Goal: Navigation & Orientation: Find specific page/section

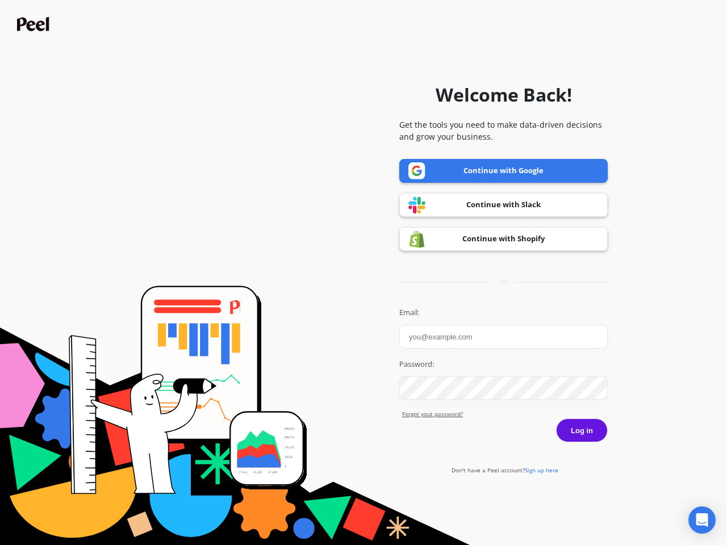
click at [702, 520] on icon "Open Intercom Messenger" at bounding box center [702, 521] width 12 height 14
